Goal: Task Accomplishment & Management: Manage account settings

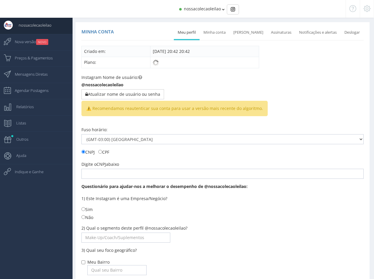
click at [202, 9] on span "nossacolecaoleilao" at bounding box center [202, 9] width 37 height 6
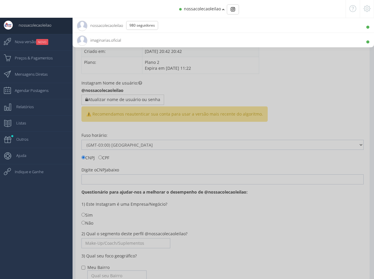
click at [104, 39] on span "imaginarias.oficial 3.6K Seguidores" at bounding box center [99, 40] width 44 height 15
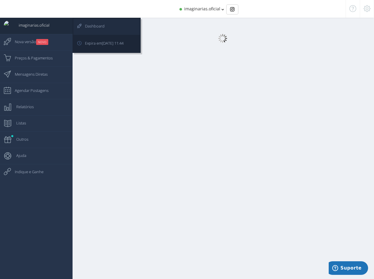
click at [93, 28] on span "Dashboard" at bounding box center [91, 26] width 25 height 15
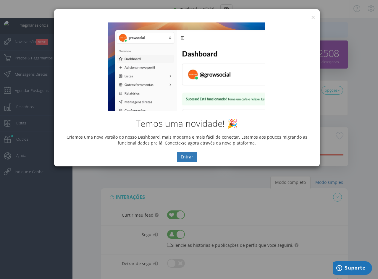
click at [312, 18] on div "Temos uma novidade! 🎉 Criamos uma nova versão do nosso Dashboard, mais moderna …" at bounding box center [187, 92] width 266 height 148
click at [312, 16] on button "×" at bounding box center [313, 17] width 4 height 8
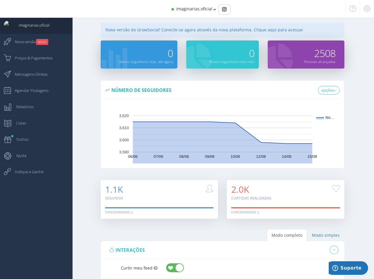
click at [189, 9] on span "imaginarias.oficial" at bounding box center [194, 9] width 36 height 6
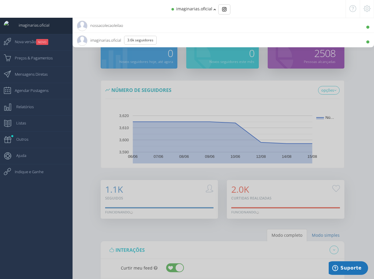
click at [101, 25] on span "nossacolecaoleilao 980 Seguidores" at bounding box center [100, 25] width 46 height 15
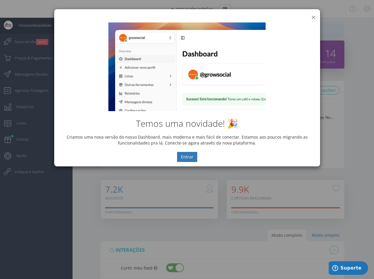
click at [313, 18] on button "×" at bounding box center [313, 17] width 4 height 8
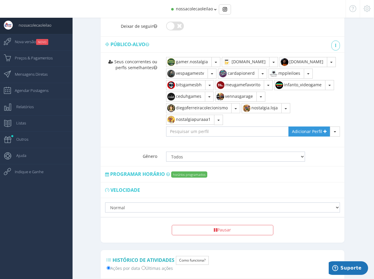
scroll to position [333, 0]
